Goal: Task Accomplishment & Management: Manage account settings

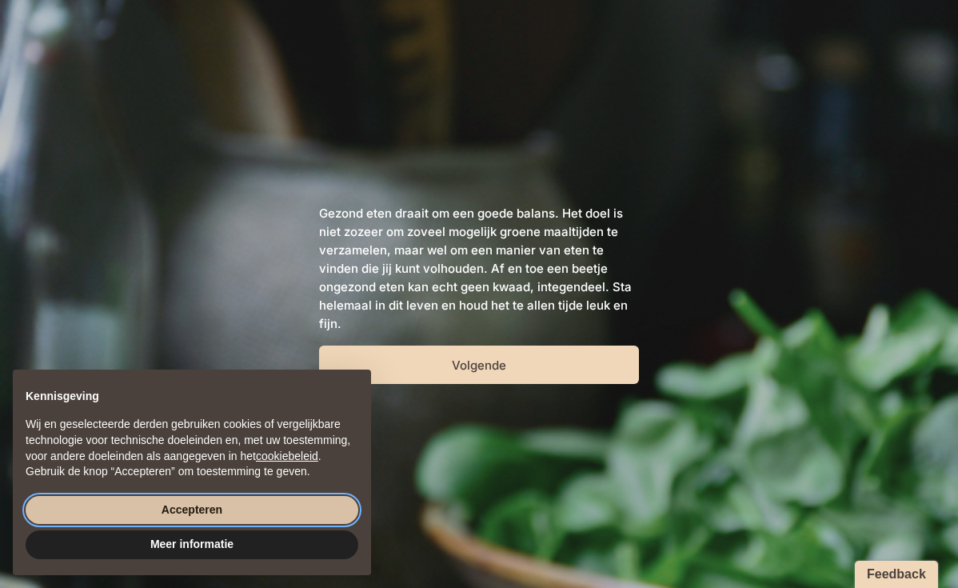
click at [223, 517] on button "Accepteren" at bounding box center [192, 510] width 333 height 29
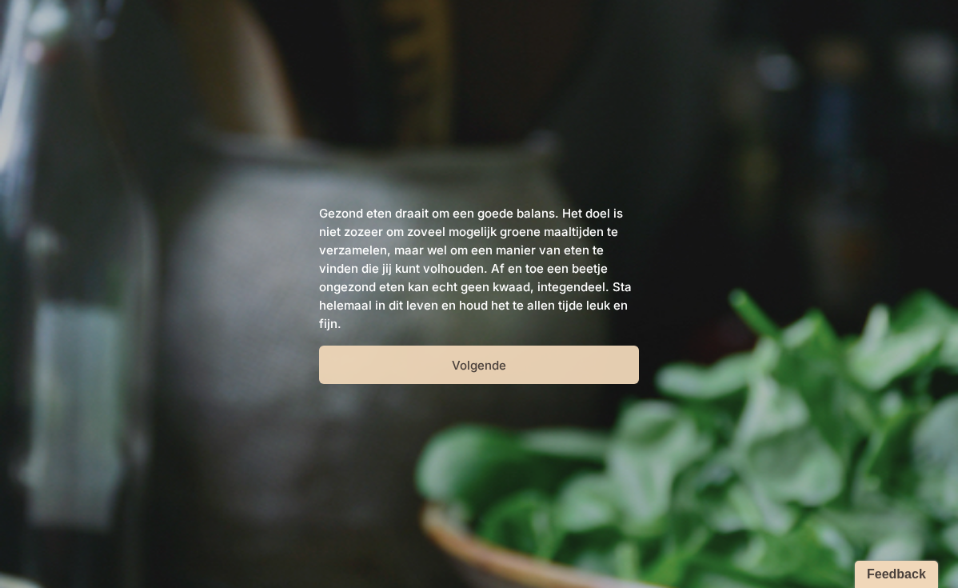
click at [453, 365] on button "Volgende" at bounding box center [479, 364] width 320 height 38
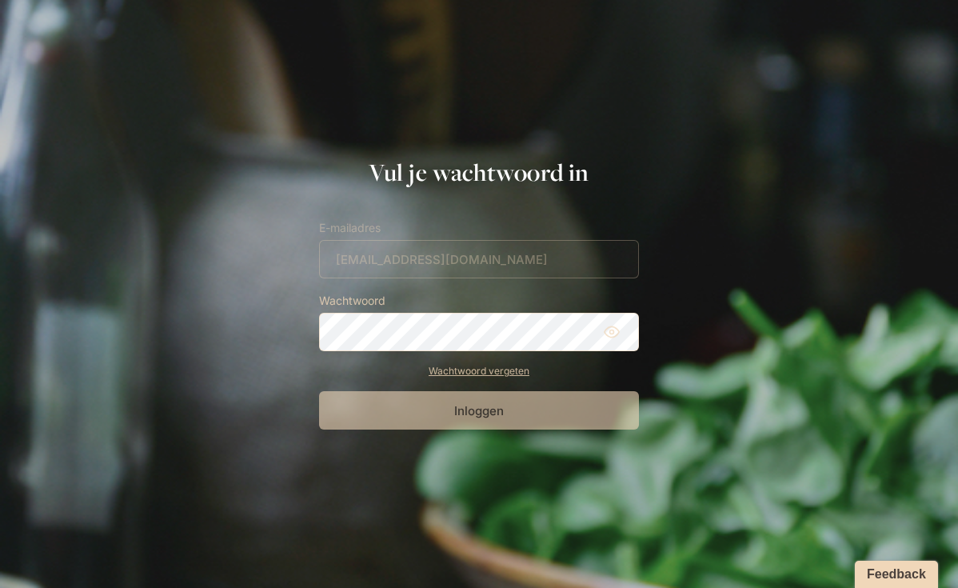
click at [393, 261] on form "E-mailadres tinefranckx@hotmail.com Wachtwoord Wachtwoord vergeten Inloggen" at bounding box center [479, 323] width 320 height 211
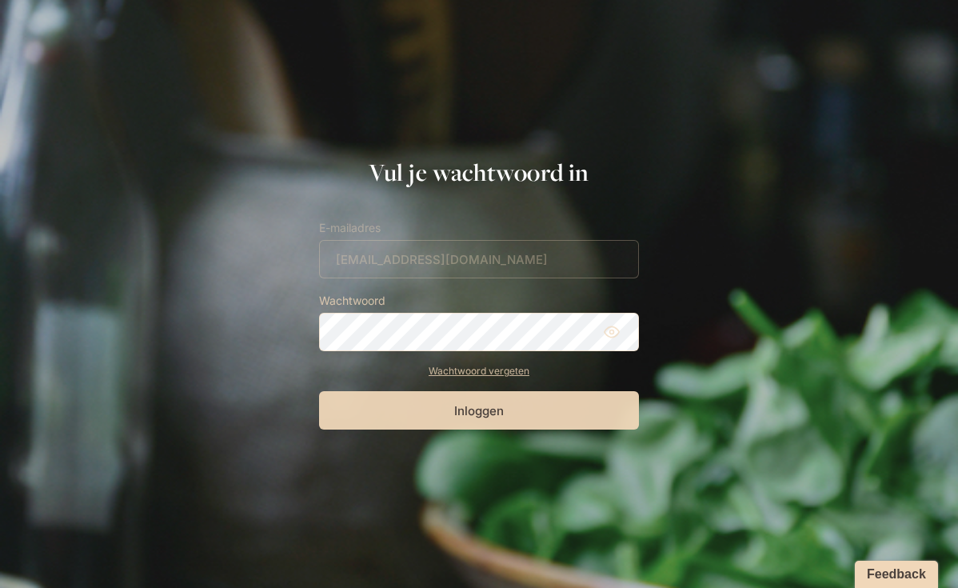
click at [469, 413] on button "Inloggen" at bounding box center [479, 410] width 320 height 38
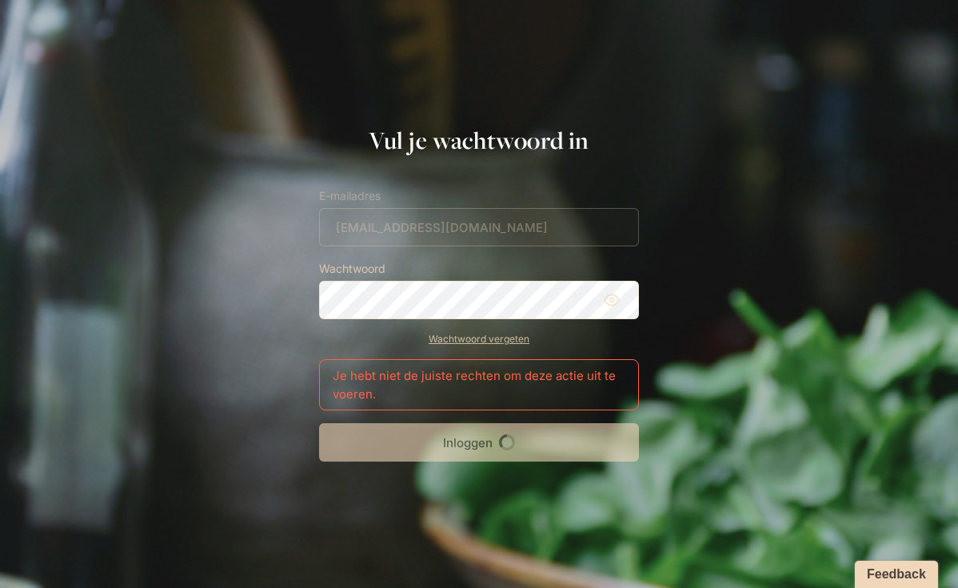
click at [476, 333] on link "Wachtwoord vergeten" at bounding box center [479, 339] width 320 height 14
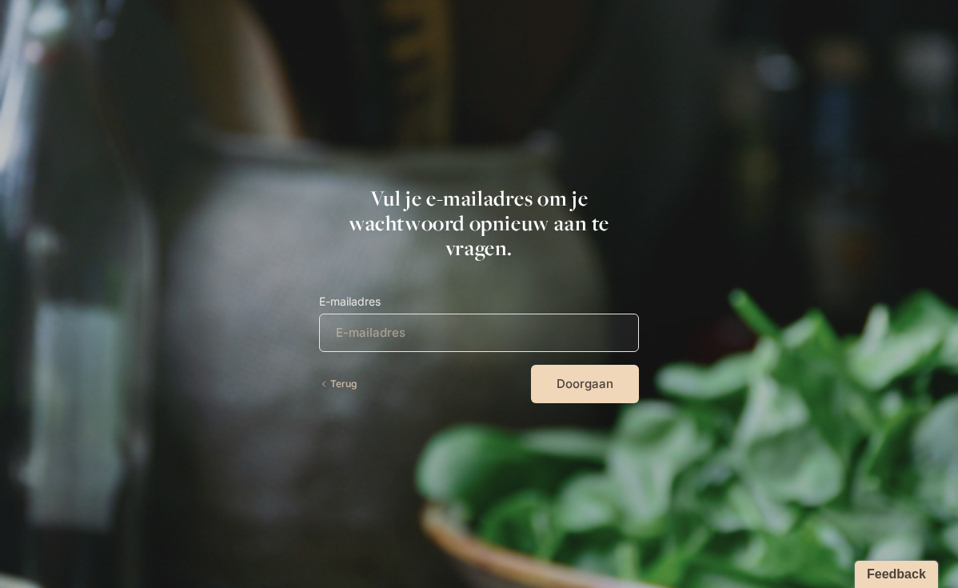
type input "tinefranckx@hotmail.com"
click at [565, 381] on button "Doorgaan" at bounding box center [585, 384] width 108 height 38
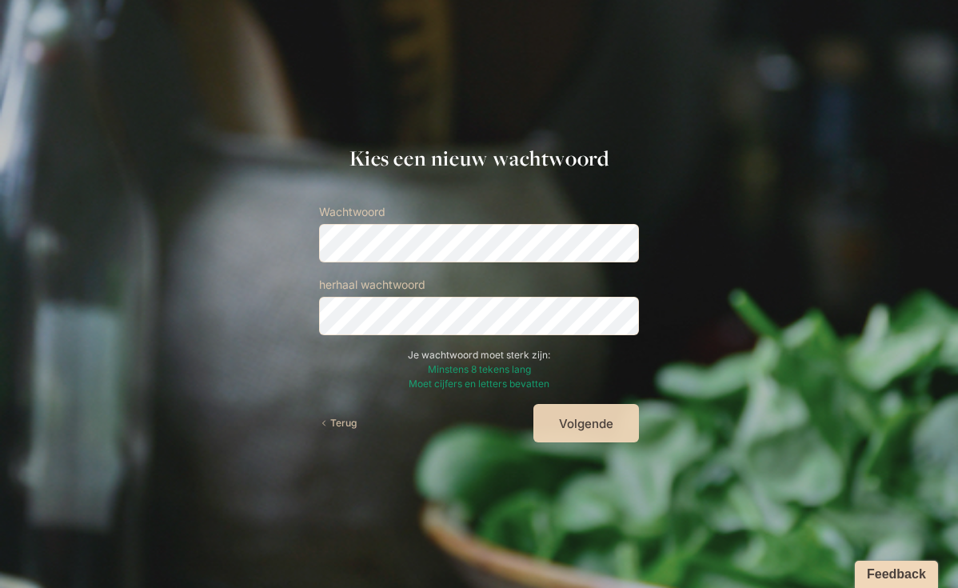
click at [577, 429] on button "Volgende" at bounding box center [586, 423] width 106 height 38
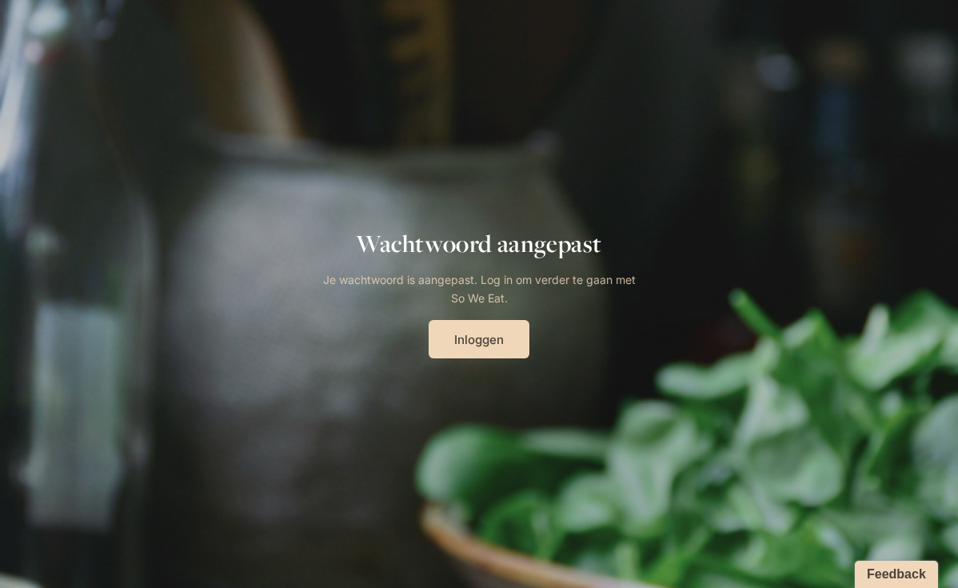
click at [473, 343] on link "Inloggen" at bounding box center [479, 339] width 101 height 38
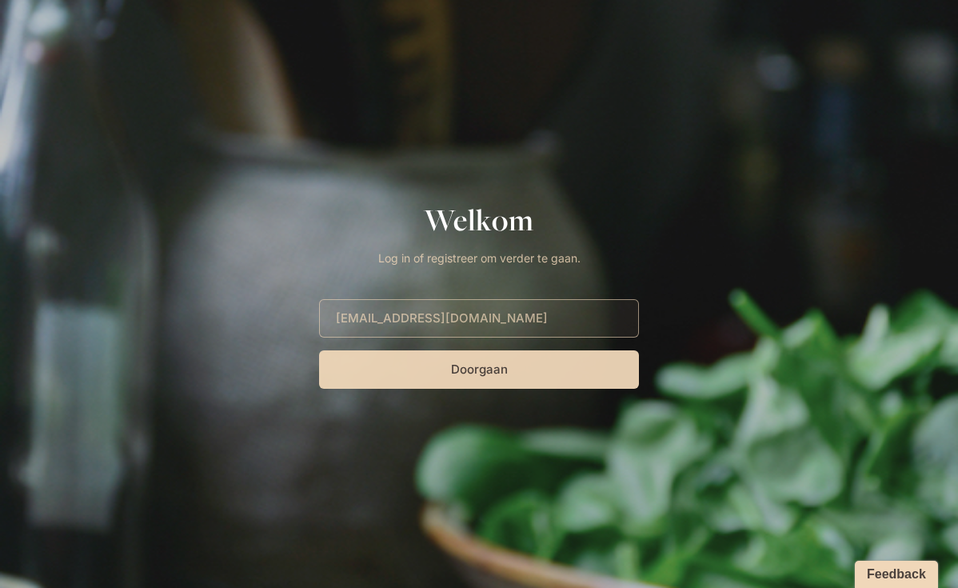
click at [481, 373] on button "Doorgaan" at bounding box center [479, 369] width 320 height 38
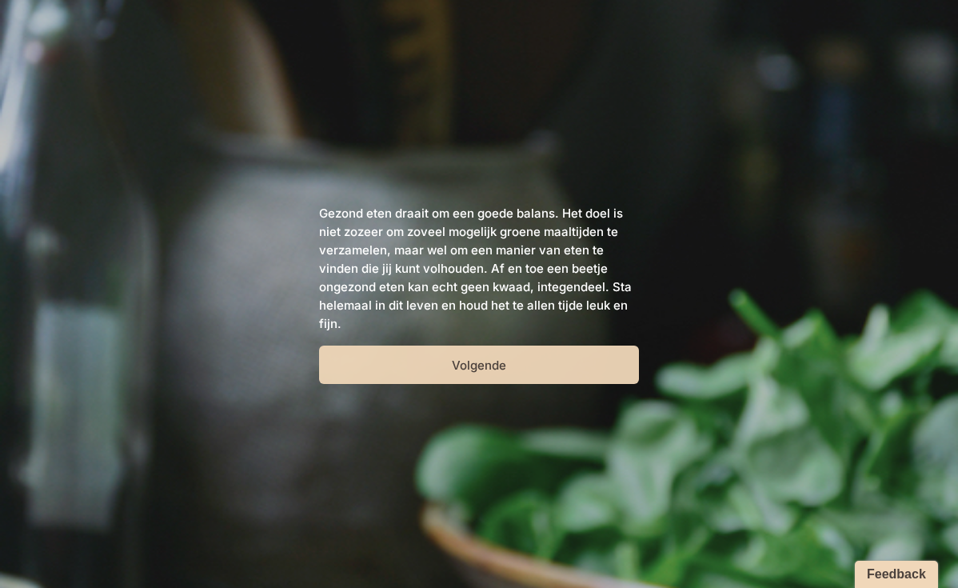
click at [489, 368] on button "Volgende" at bounding box center [479, 364] width 320 height 38
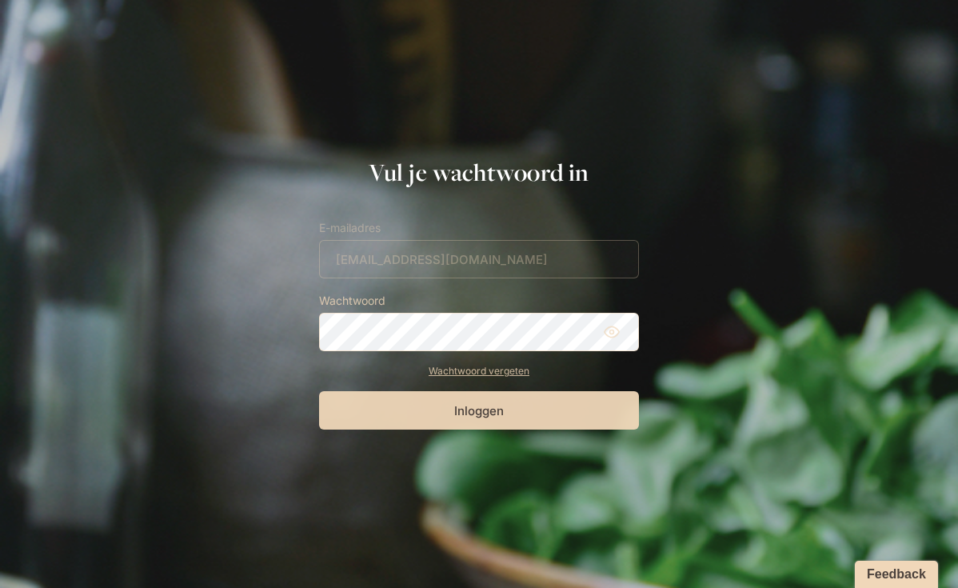
click at [469, 408] on button "Inloggen" at bounding box center [479, 410] width 320 height 38
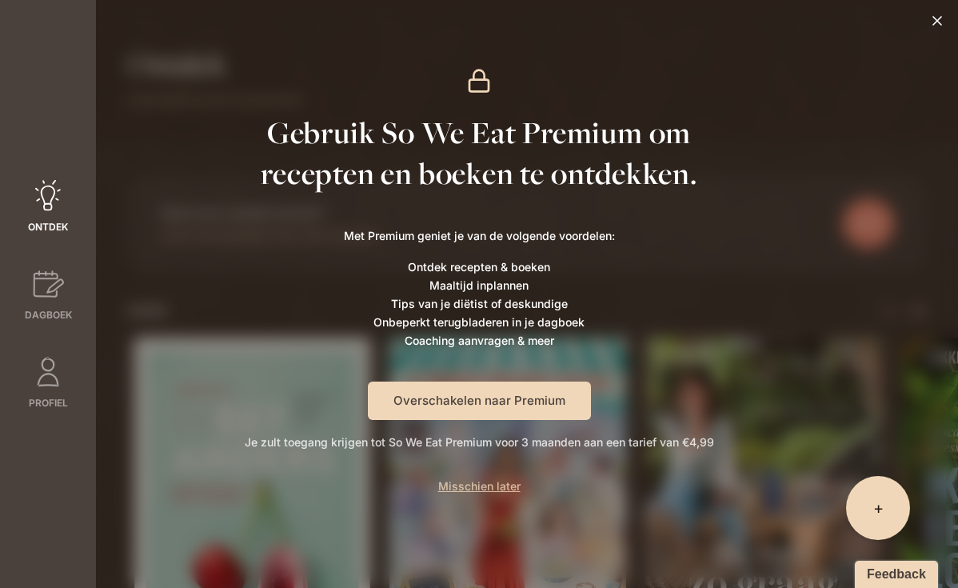
click at [58, 199] on icon at bounding box center [48, 194] width 26 height 30
click at [502, 488] on span "Misschien later" at bounding box center [479, 486] width 82 height 14
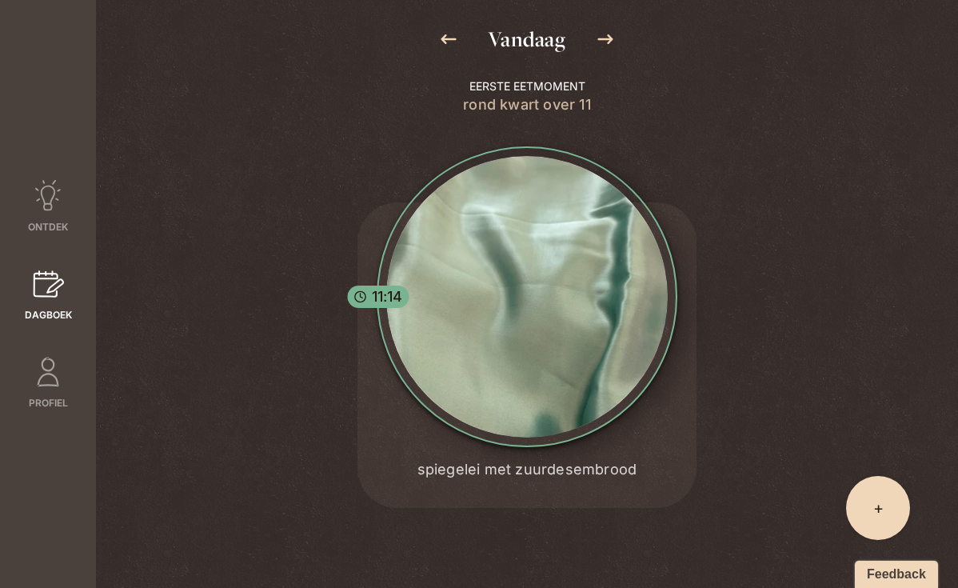
scroll to position [273, 0]
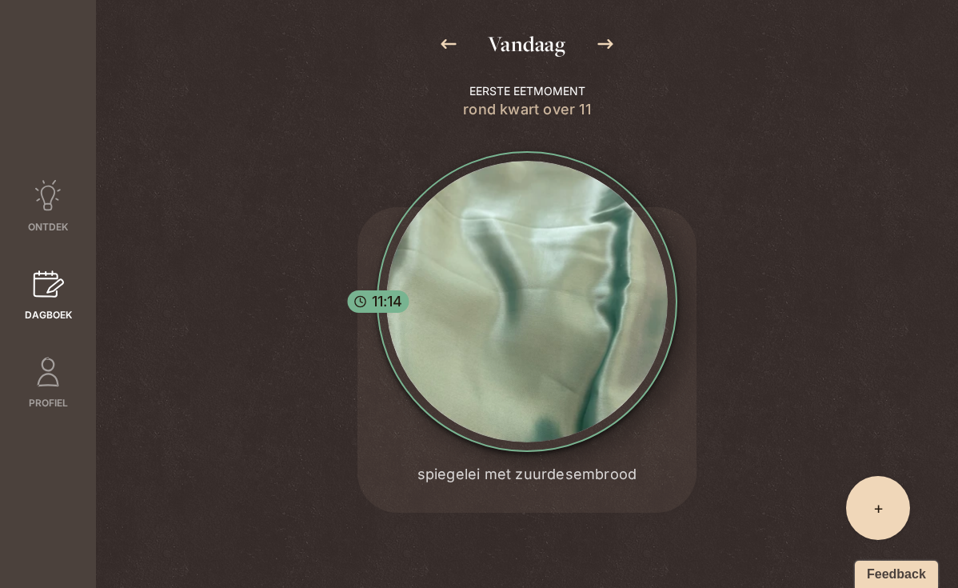
click at [873, 505] on span "+" at bounding box center [878, 508] width 10 height 22
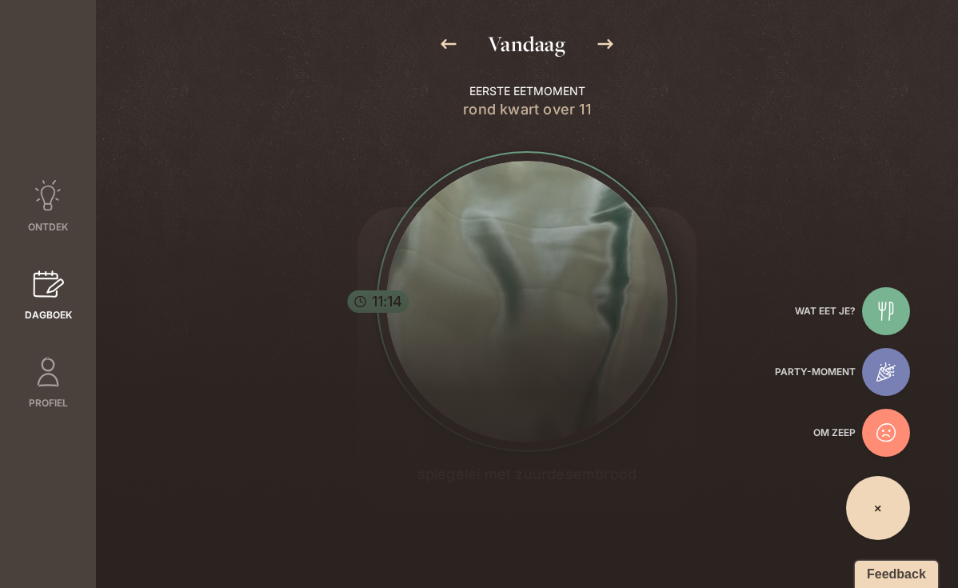
click at [891, 302] on icon at bounding box center [886, 311] width 19 height 19
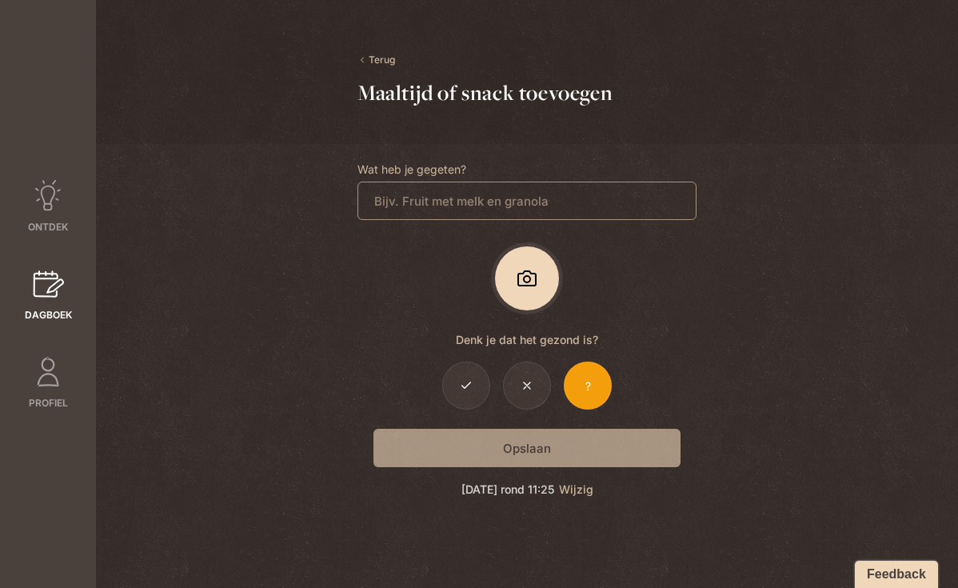
click at [593, 490] on link "Wijzig" at bounding box center [576, 489] width 34 height 14
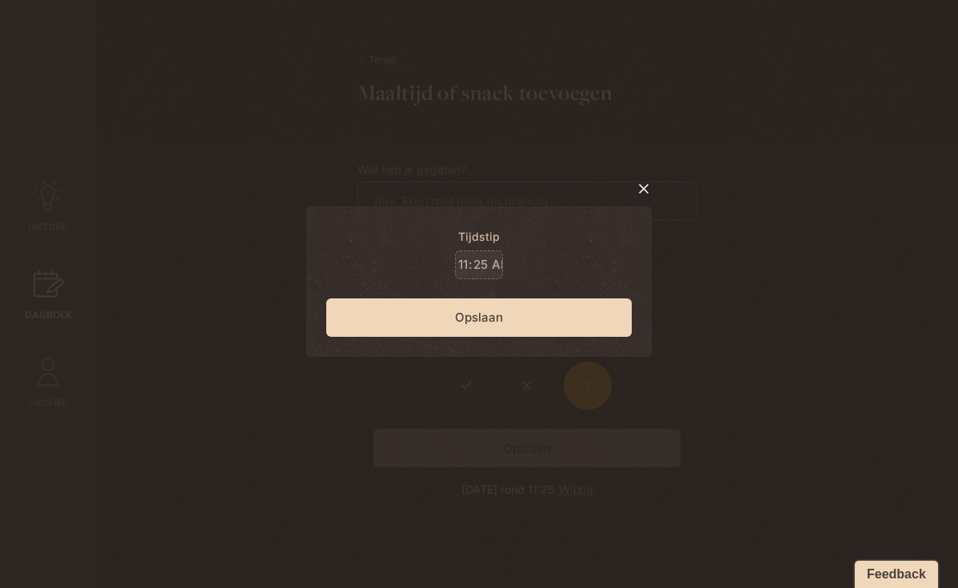
click at [644, 185] on icon at bounding box center [644, 189] width 16 height 16
